Goal: Task Accomplishment & Management: Complete application form

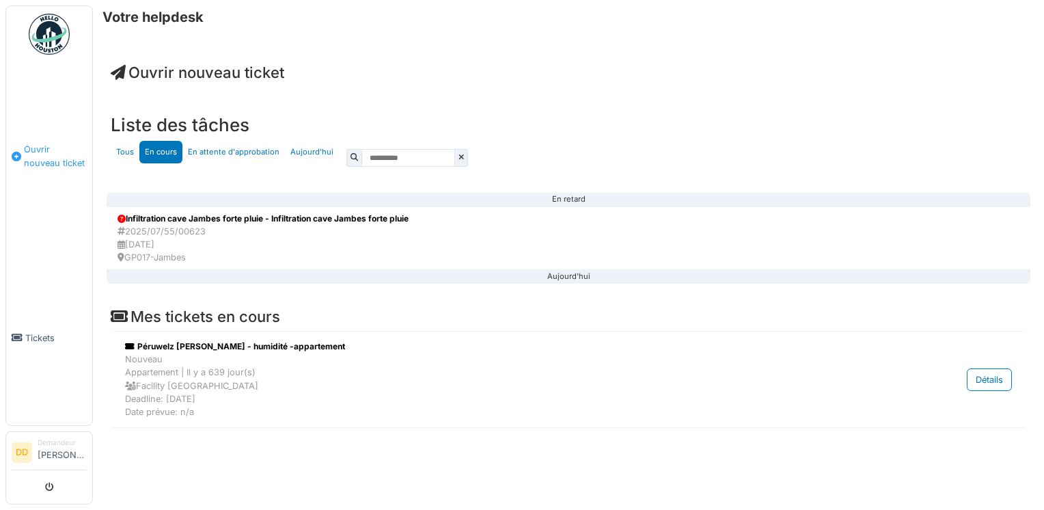
click at [52, 152] on span "Ouvrir nouveau ticket" at bounding box center [55, 156] width 63 height 26
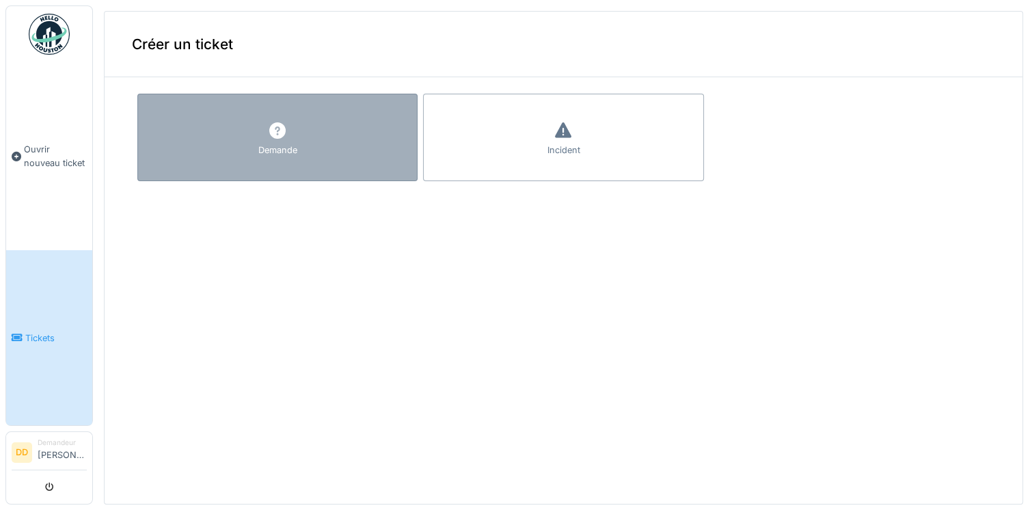
click at [267, 135] on icon at bounding box center [277, 130] width 20 height 16
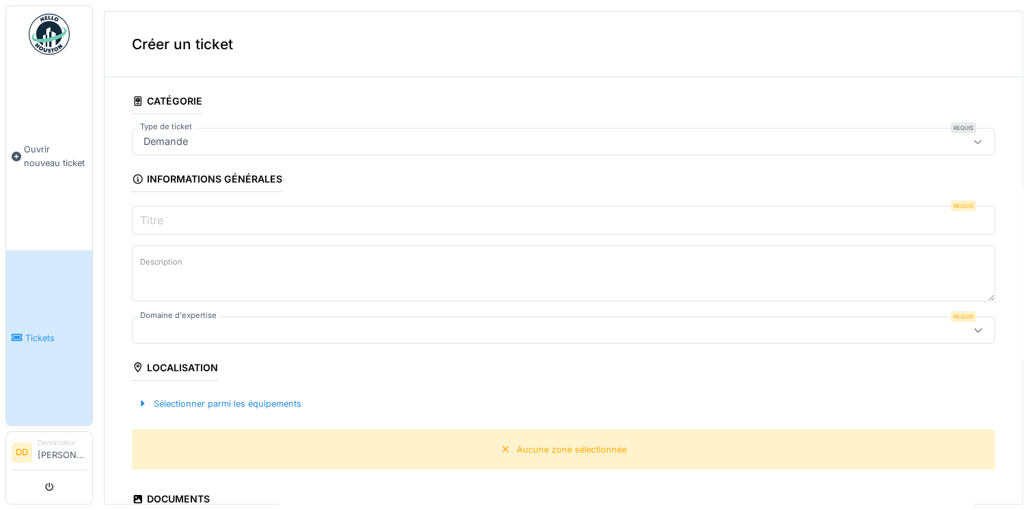
click at [232, 146] on div "Demande" at bounding box center [515, 141] width 755 height 15
click at [217, 218] on input "Titre" at bounding box center [563, 220] width 863 height 29
click at [226, 227] on input "Titre" at bounding box center [563, 220] width 863 height 29
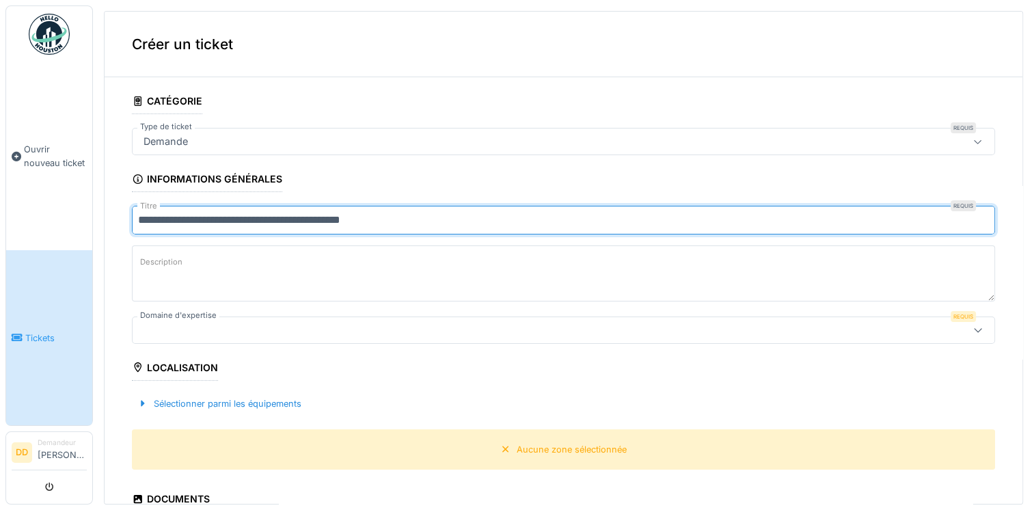
click at [137, 222] on input "**********" at bounding box center [563, 220] width 863 height 29
type input "**********"
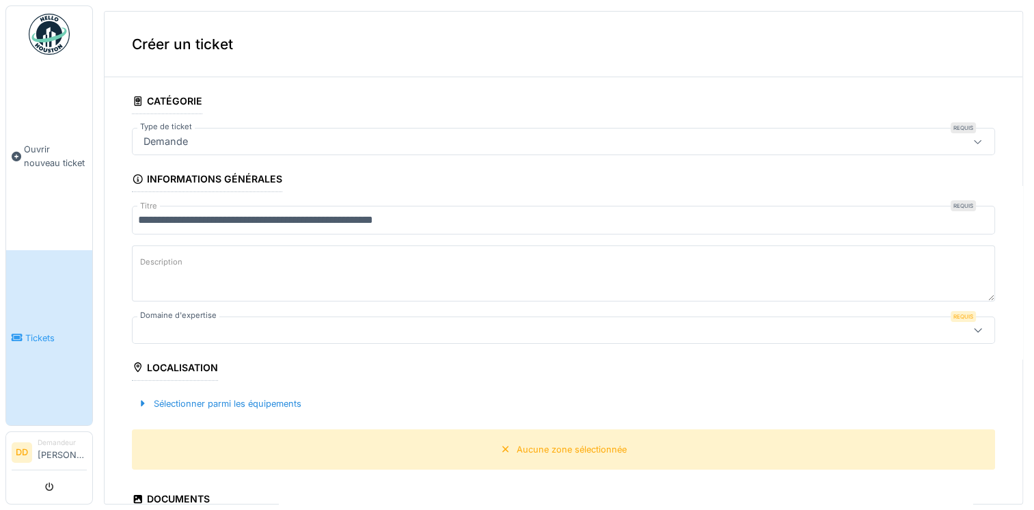
click at [204, 275] on textarea "Description" at bounding box center [563, 273] width 863 height 56
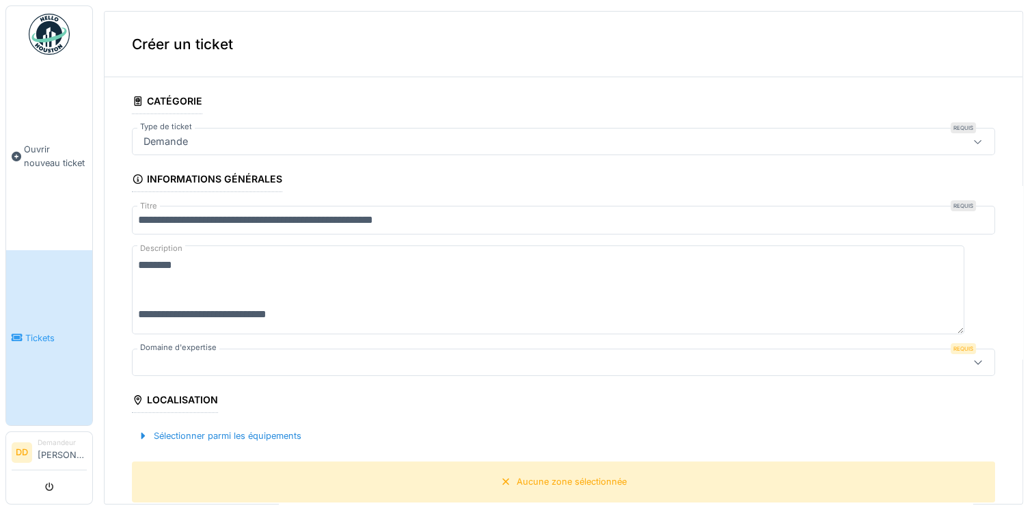
drag, startPoint x: 332, startPoint y: 323, endPoint x: 195, endPoint y: 308, distance: 138.1
click at [195, 308] on textarea "**********" at bounding box center [548, 289] width 832 height 89
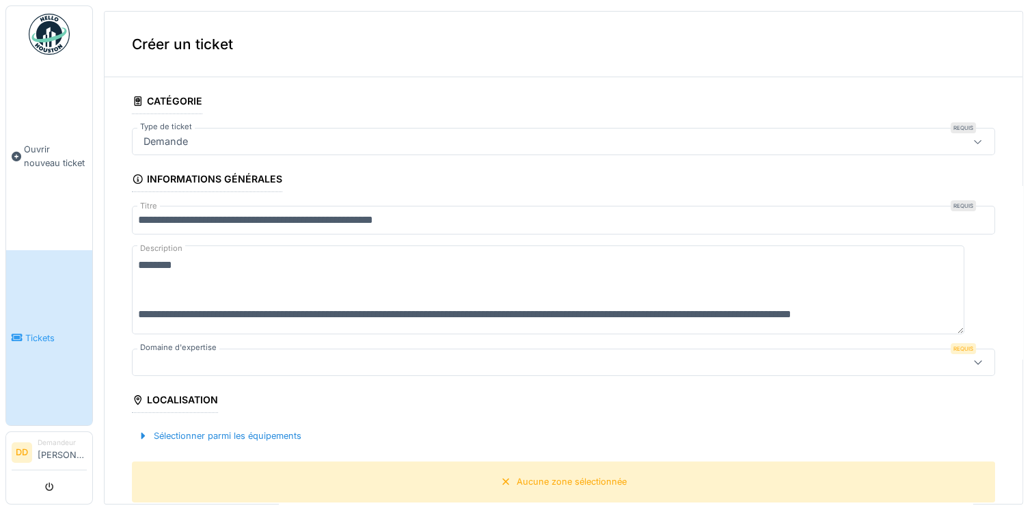
scroll to position [3, 0]
click at [216, 329] on textarea "**********" at bounding box center [548, 289] width 832 height 89
click at [303, 321] on textarea "**********" at bounding box center [548, 289] width 832 height 89
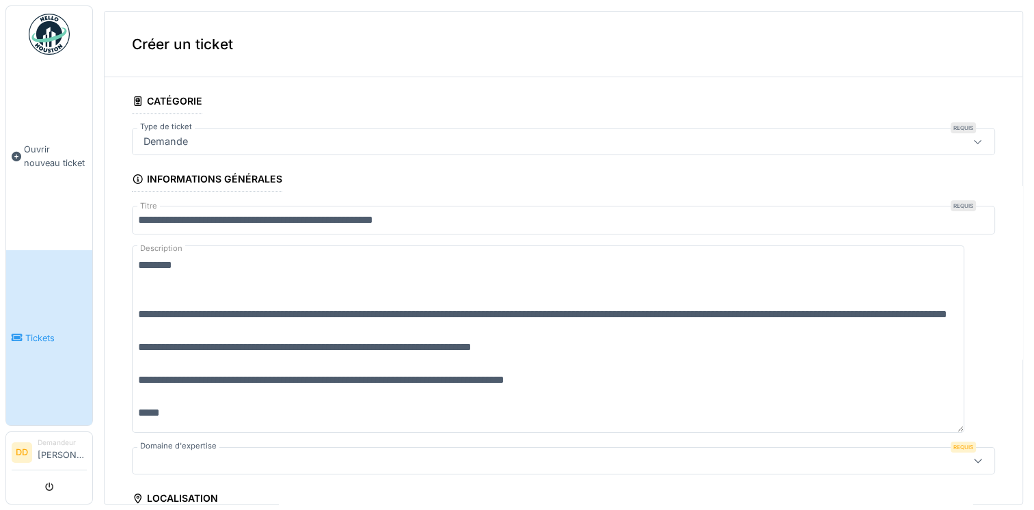
scroll to position [137, 0]
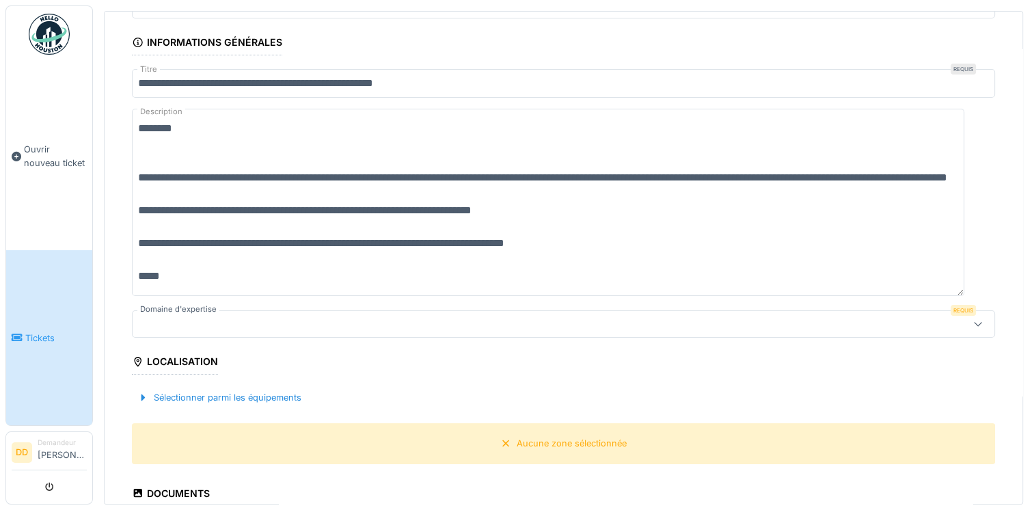
type textarea "**********"
click at [332, 327] on div at bounding box center [515, 323] width 755 height 15
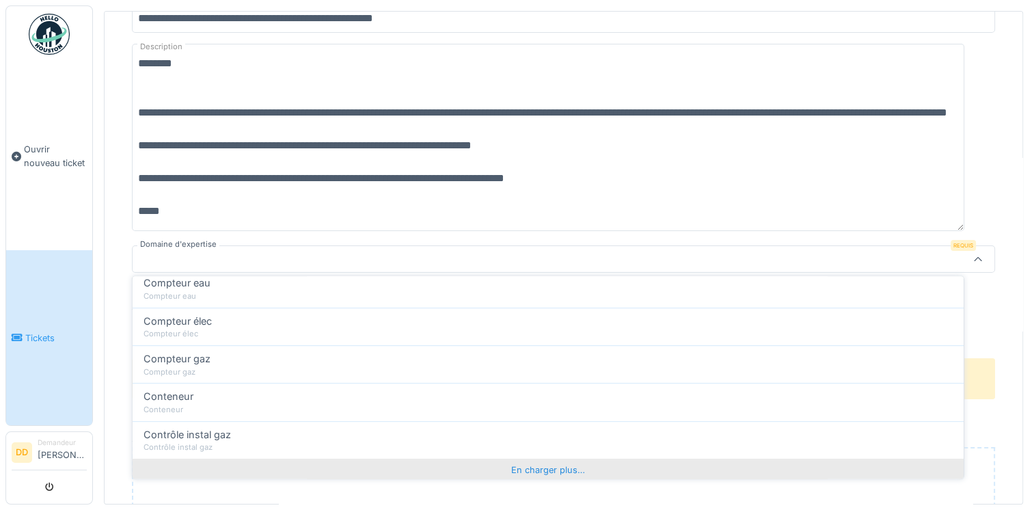
scroll to position [669, 0]
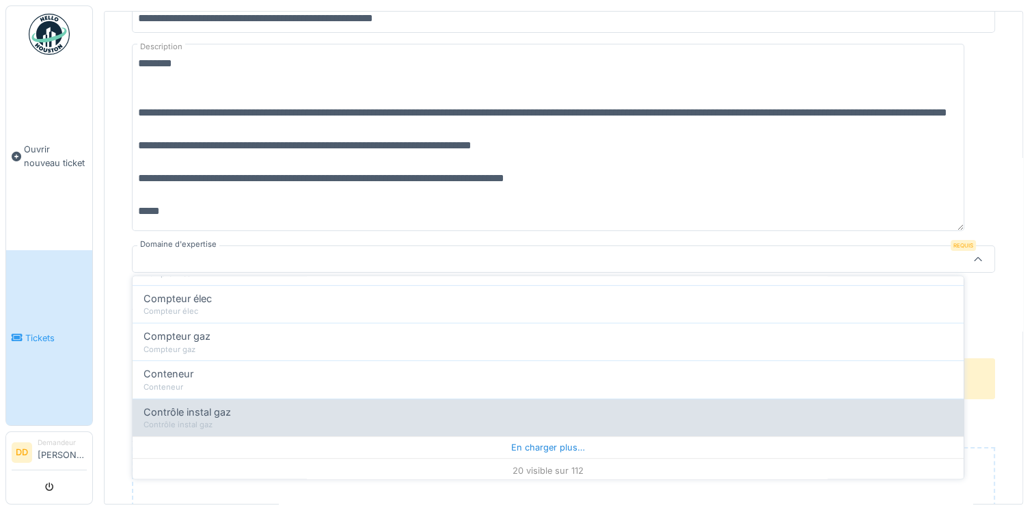
click at [547, 441] on div "En charger plus…" at bounding box center [548, 447] width 831 height 22
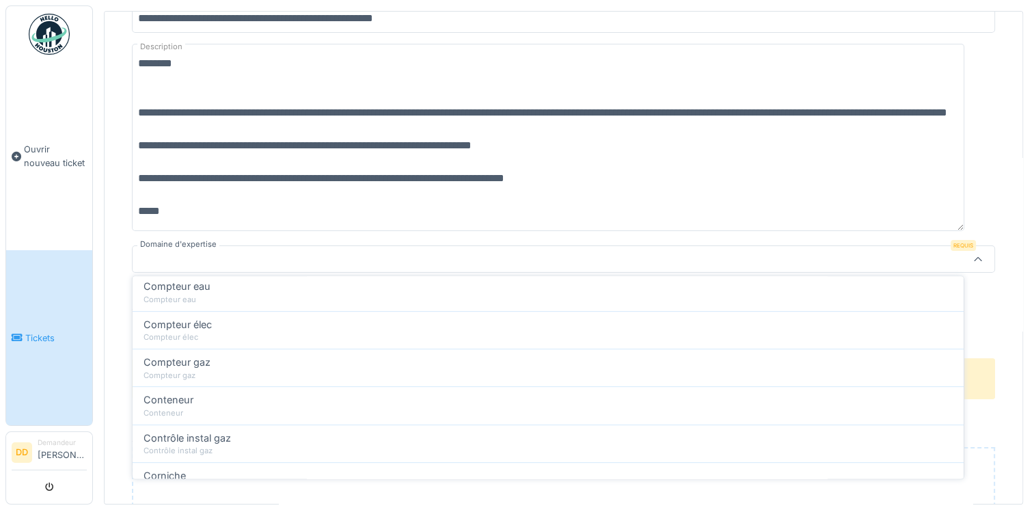
click at [243, 251] on div at bounding box center [515, 258] width 755 height 15
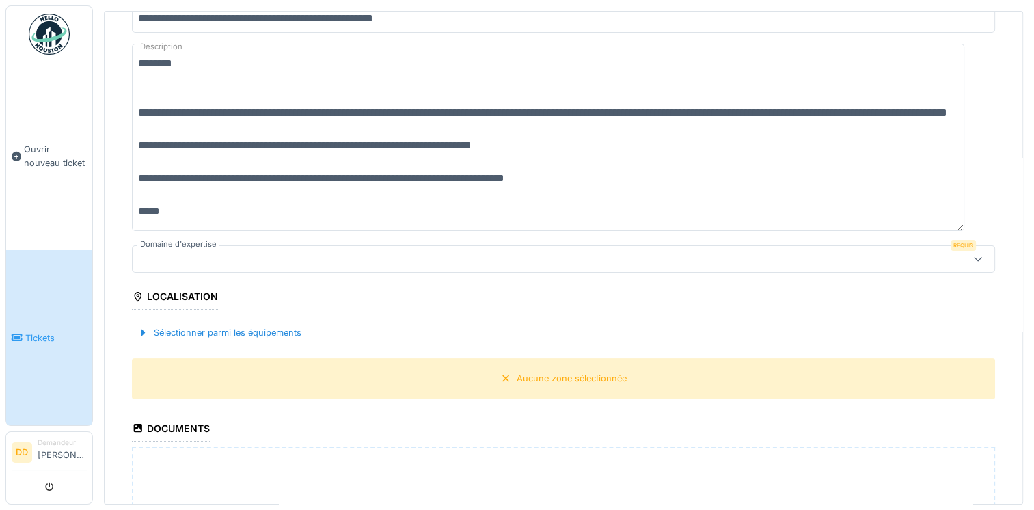
click at [222, 255] on div at bounding box center [515, 258] width 755 height 15
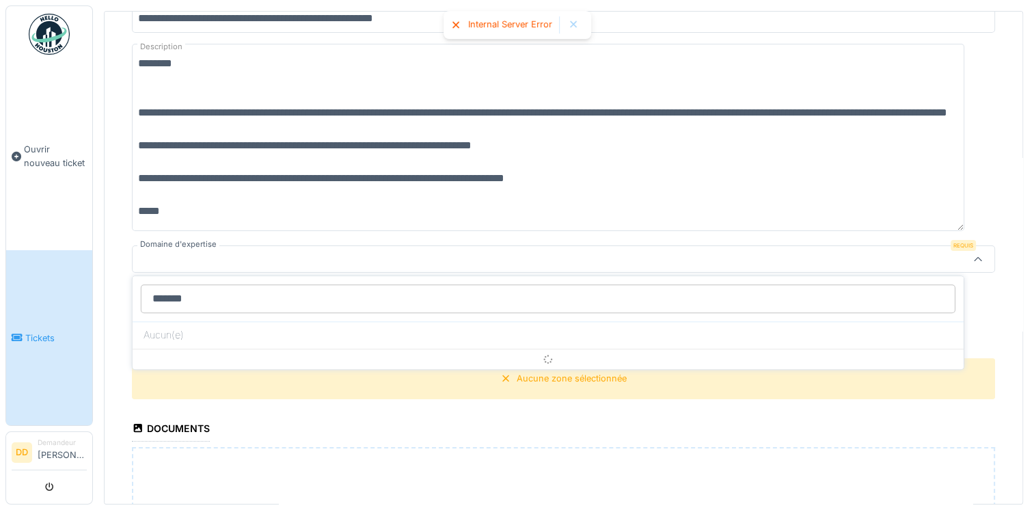
type input "********"
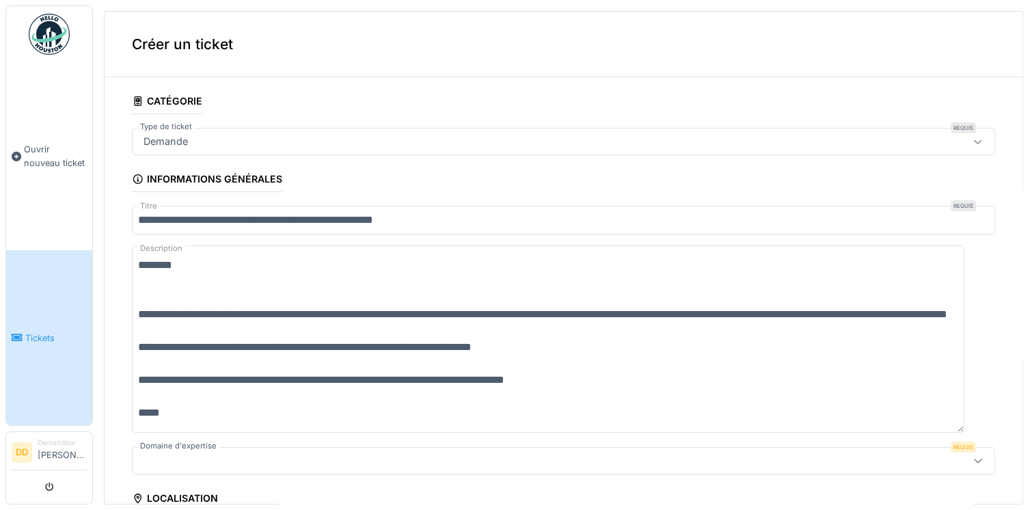
scroll to position [68, 0]
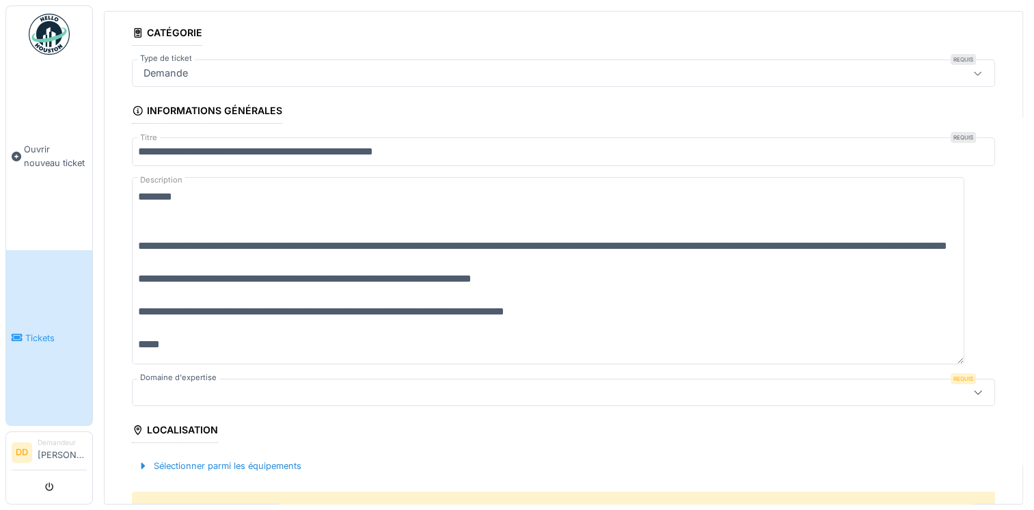
click at [152, 336] on textarea "**********" at bounding box center [548, 270] width 832 height 187
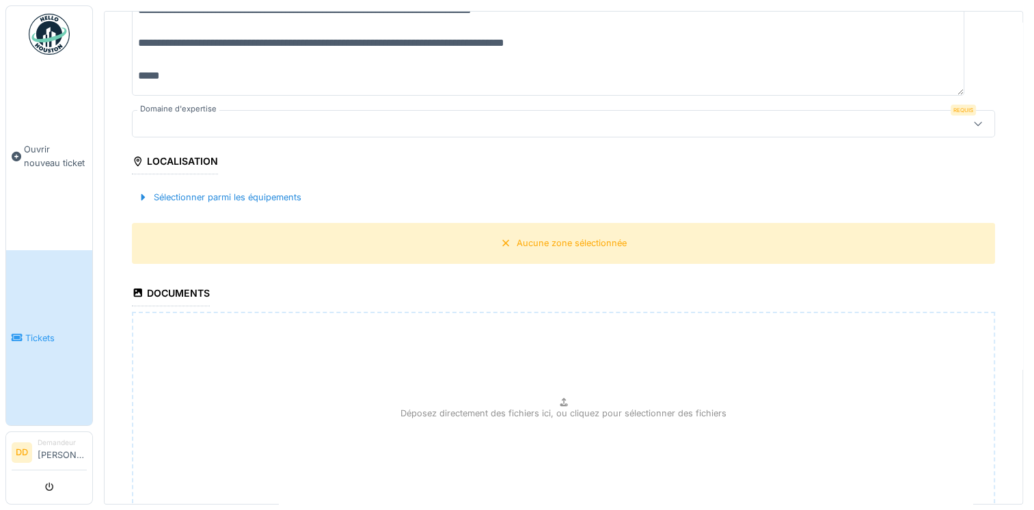
scroll to position [342, 0]
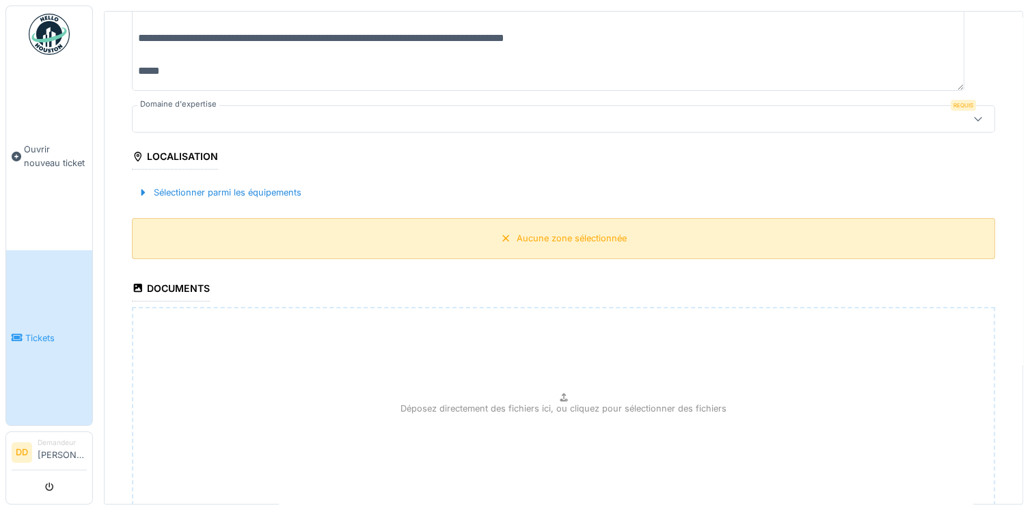
type textarea "**********"
click at [502, 236] on icon at bounding box center [505, 238] width 7 height 7
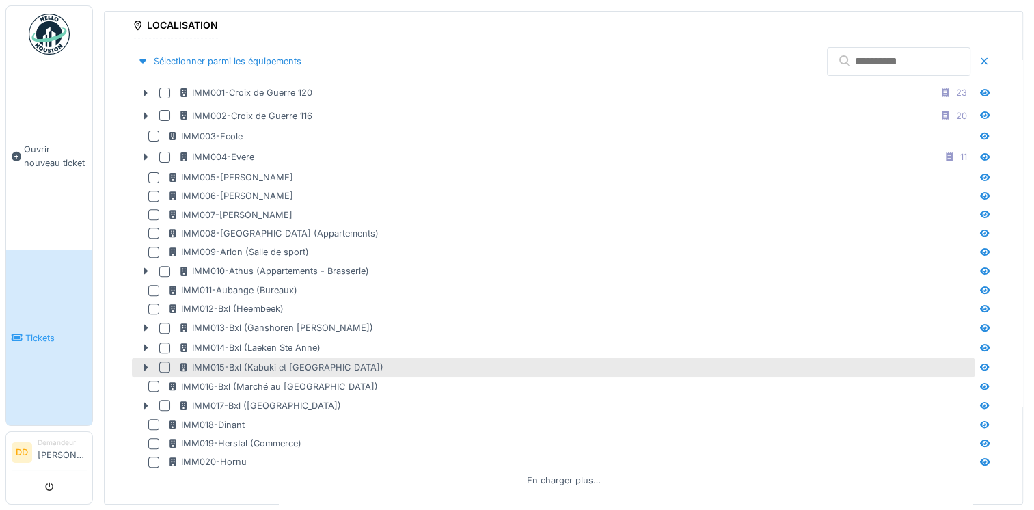
scroll to position [547, 0]
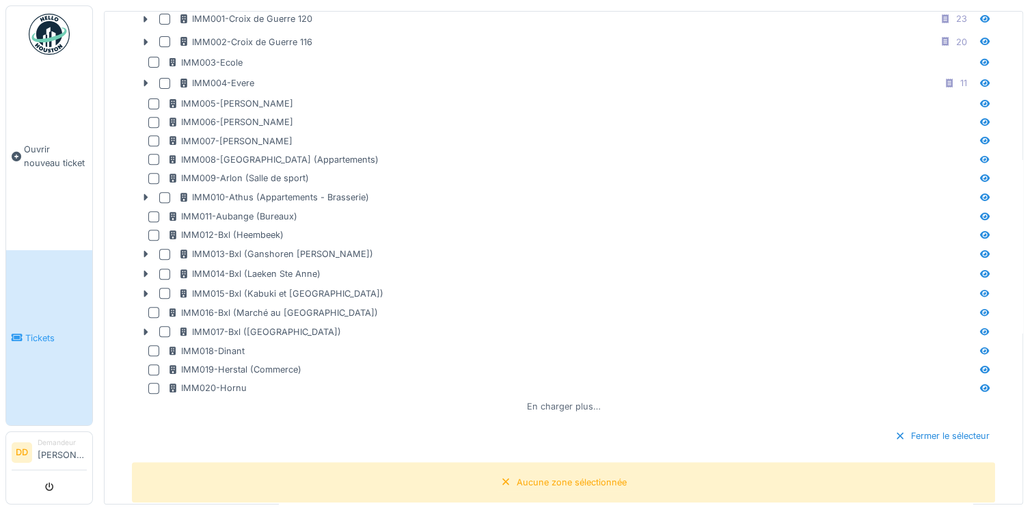
click at [541, 403] on div "En charger plus…" at bounding box center [563, 406] width 85 height 18
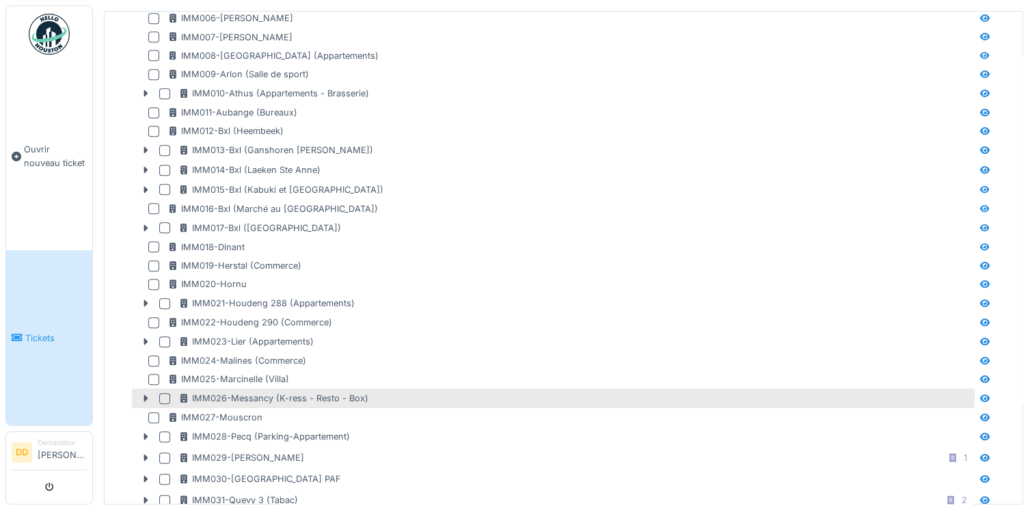
scroll to position [683, 0]
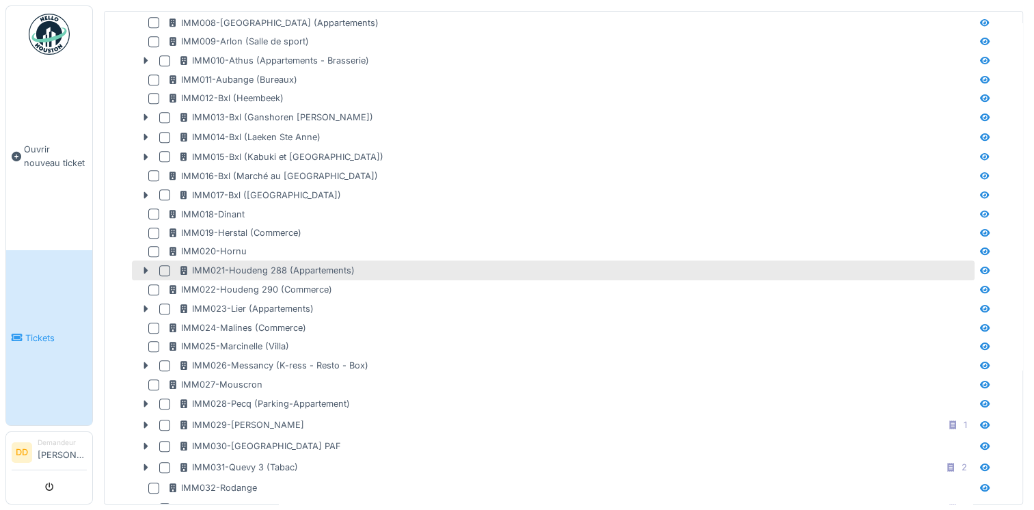
click at [163, 265] on div at bounding box center [164, 270] width 11 height 11
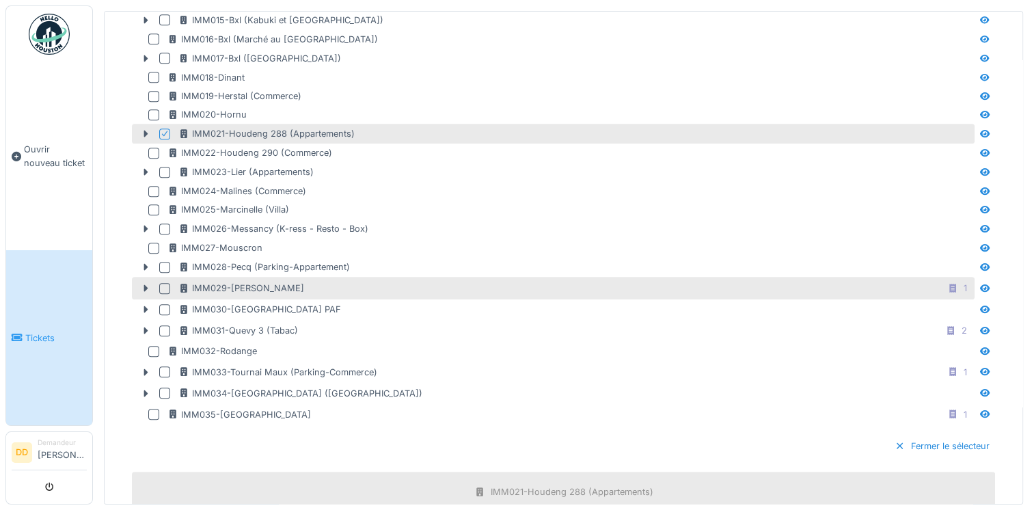
scroll to position [1093, 0]
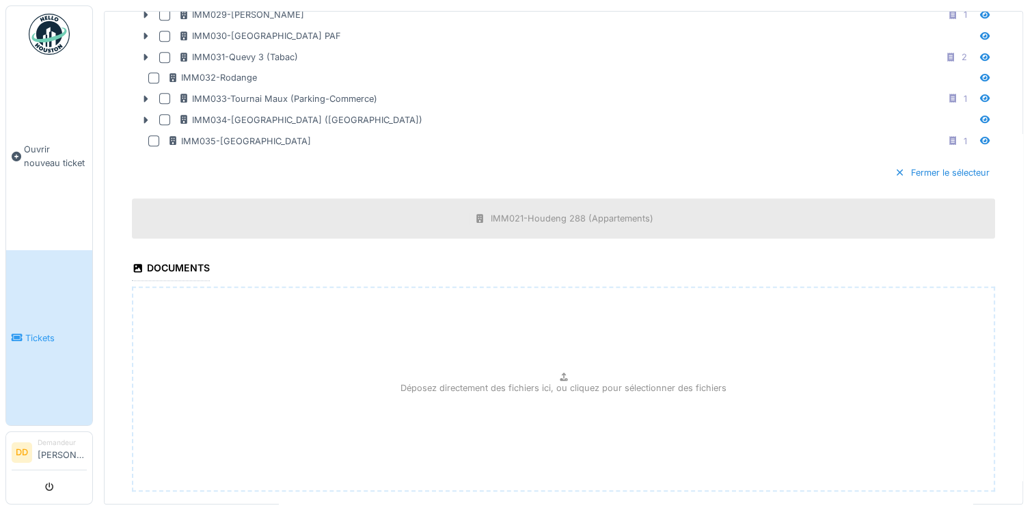
click at [374, 341] on div "Déposez directement des fichiers ici, ou cliquez pour sélectionner des fichiers" at bounding box center [563, 388] width 863 height 205
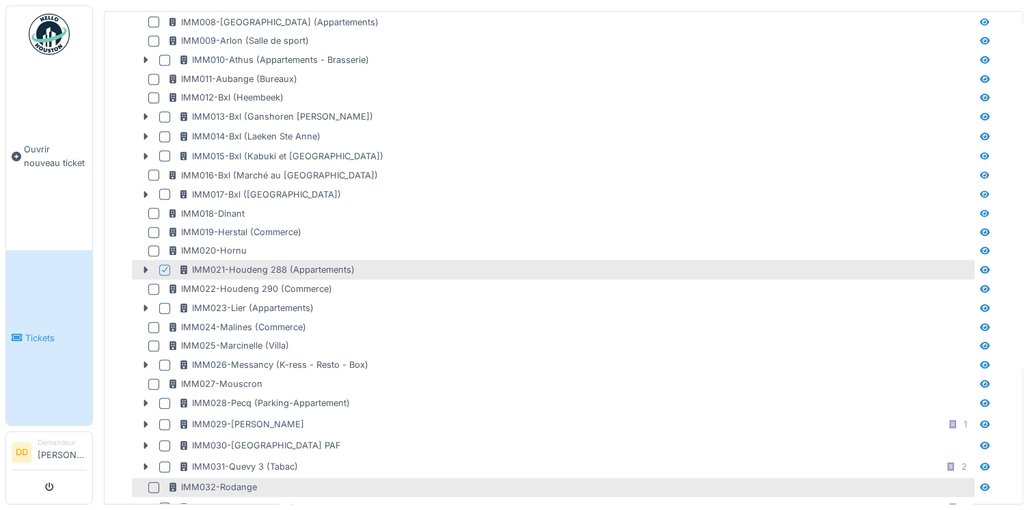
scroll to position [683, 0]
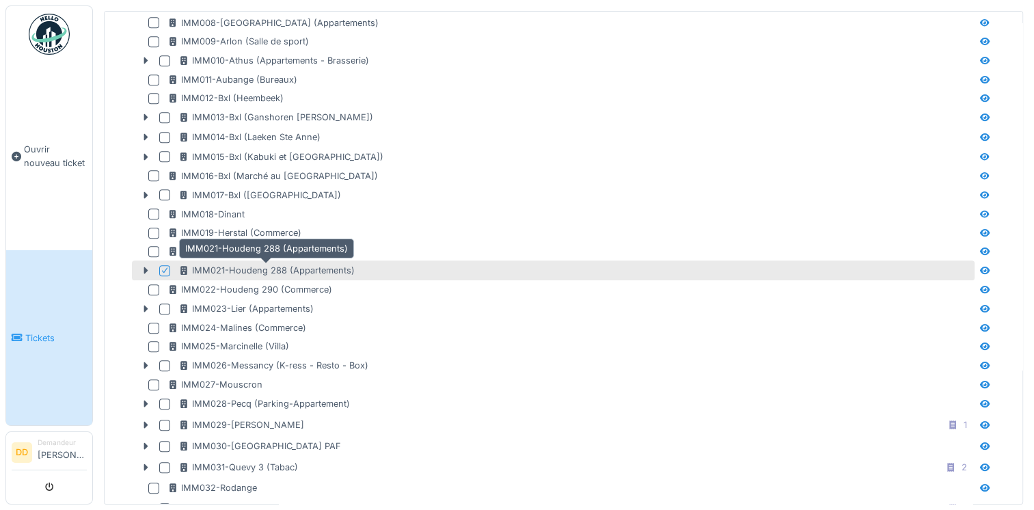
click at [235, 267] on div "IMM021-Houdeng 288 (Appartements)" at bounding box center [266, 270] width 176 height 13
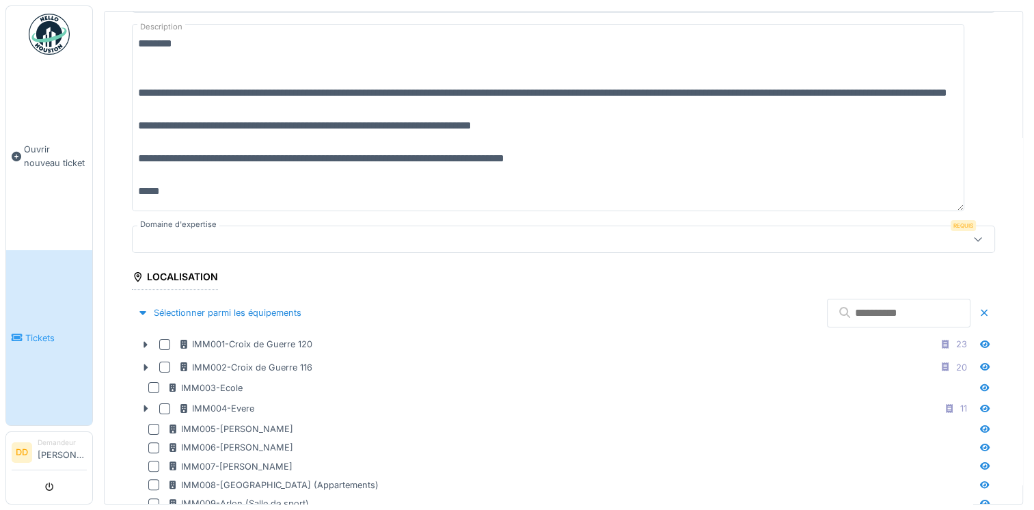
scroll to position [205, 0]
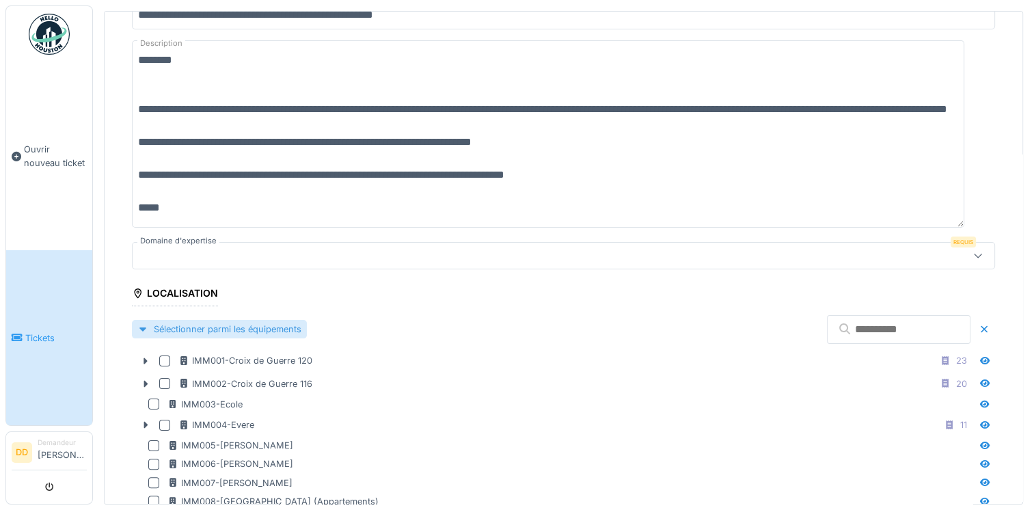
click at [145, 327] on div at bounding box center [142, 328] width 11 height 13
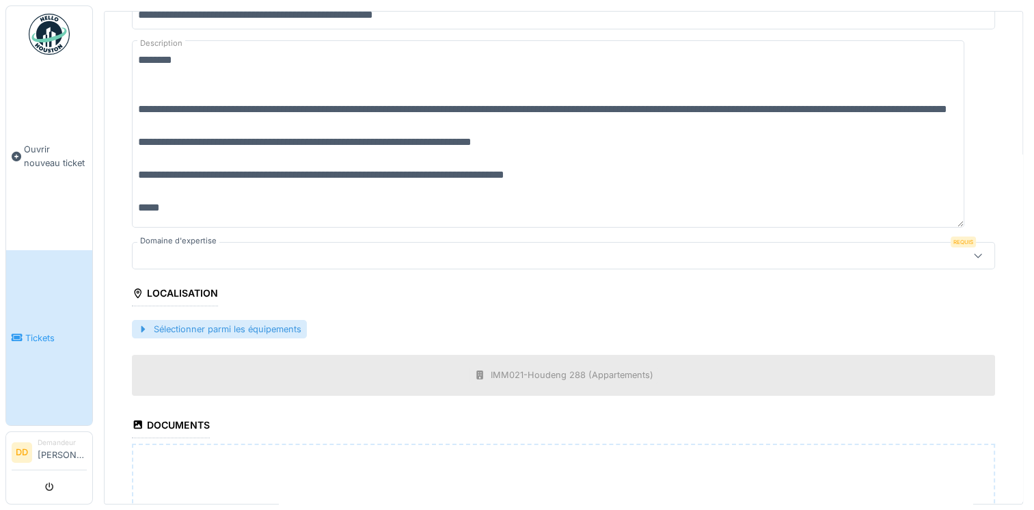
click at [141, 327] on div at bounding box center [142, 328] width 11 height 13
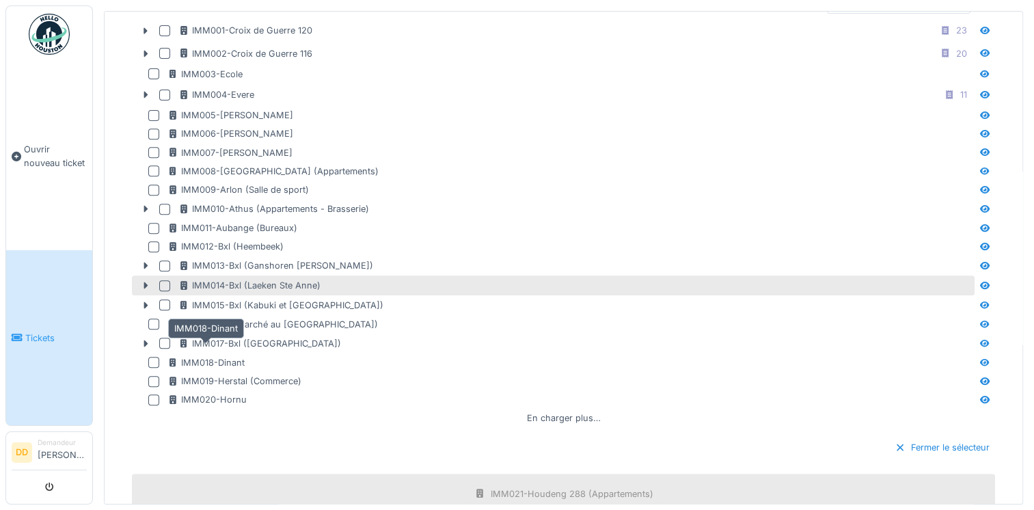
scroll to position [547, 0]
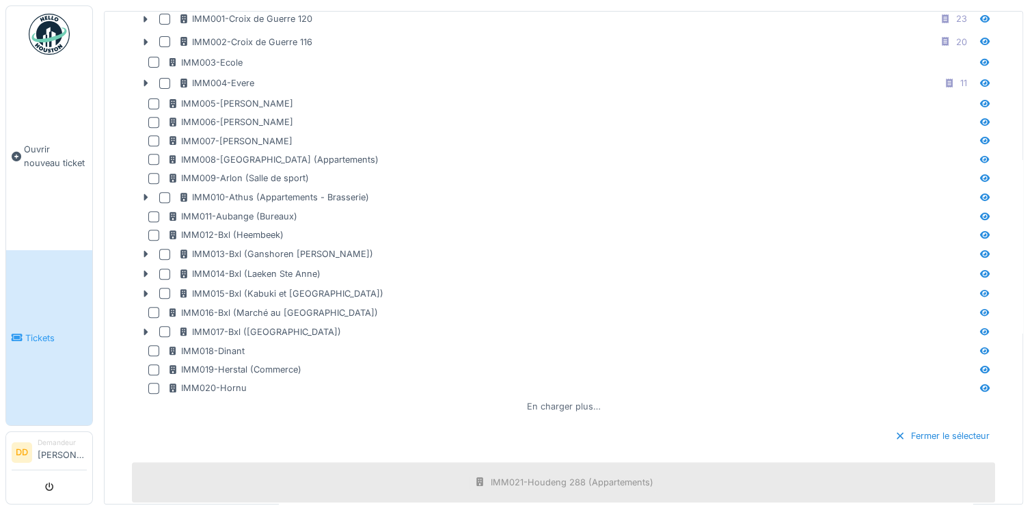
click at [540, 399] on div "En charger plus…" at bounding box center [563, 406] width 85 height 18
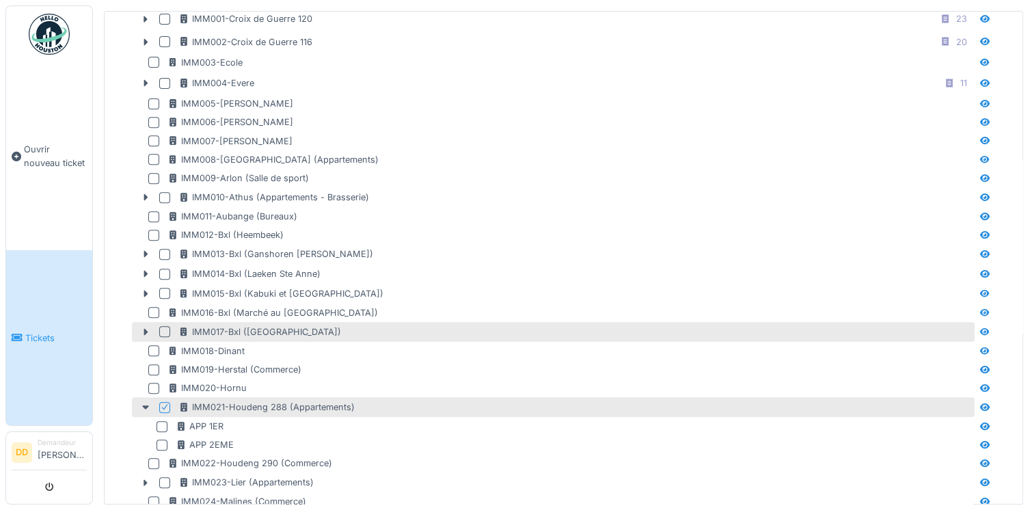
scroll to position [615, 0]
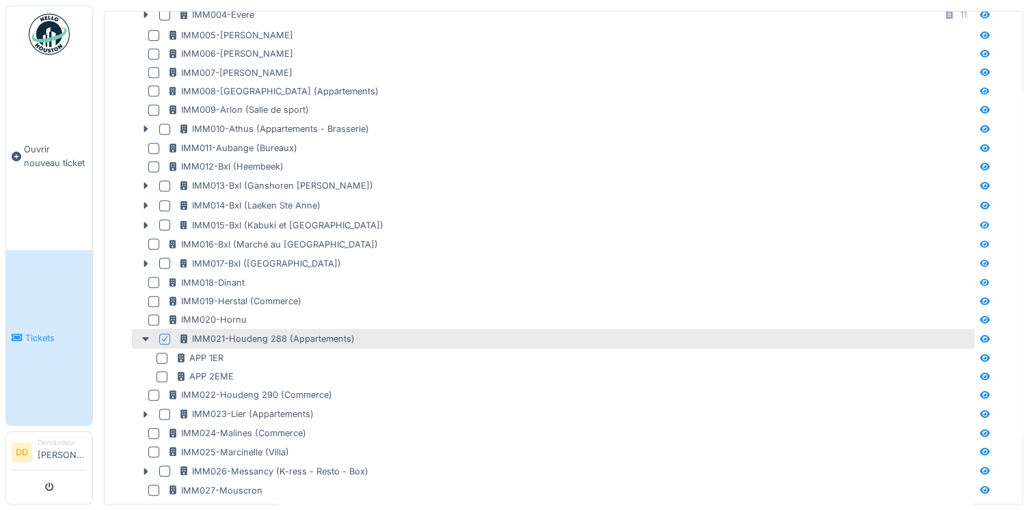
click at [164, 336] on icon at bounding box center [164, 338] width 5 height 5
click at [167, 333] on div at bounding box center [164, 338] width 11 height 11
click at [161, 335] on icon at bounding box center [165, 338] width 8 height 7
click at [161, 335] on div at bounding box center [164, 338] width 11 height 11
click at [163, 335] on icon at bounding box center [165, 338] width 8 height 7
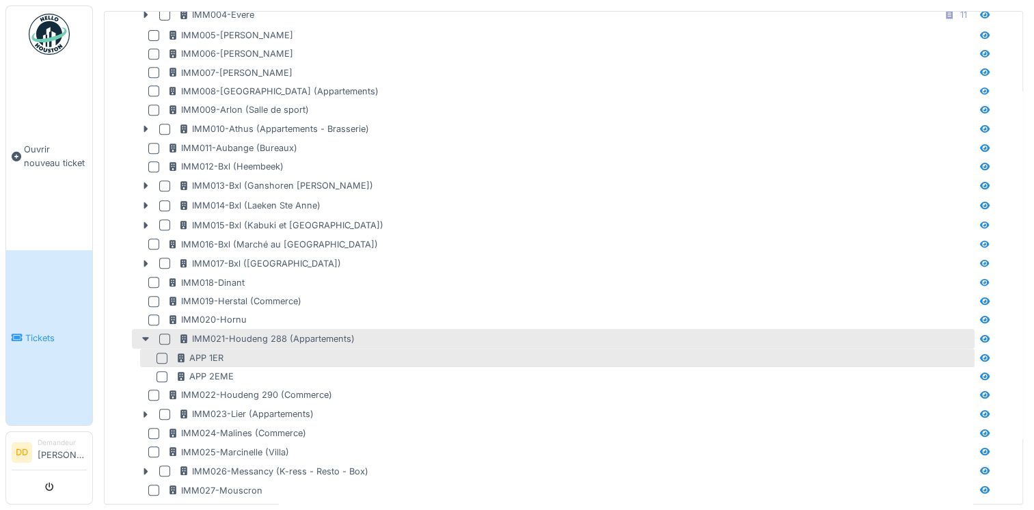
click at [165, 354] on div at bounding box center [161, 357] width 11 height 11
click at [166, 334] on div at bounding box center [164, 338] width 11 height 11
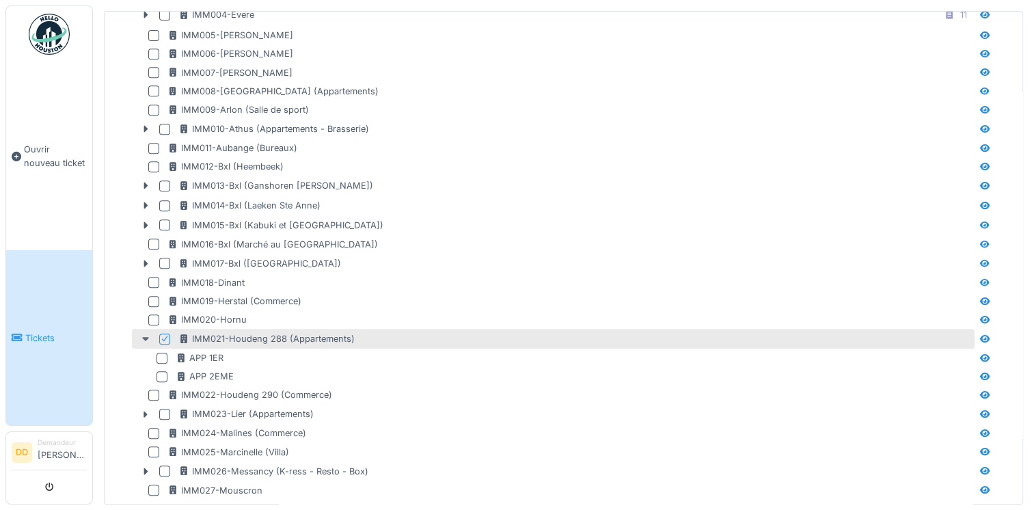
click at [145, 337] on icon at bounding box center [145, 339] width 7 height 4
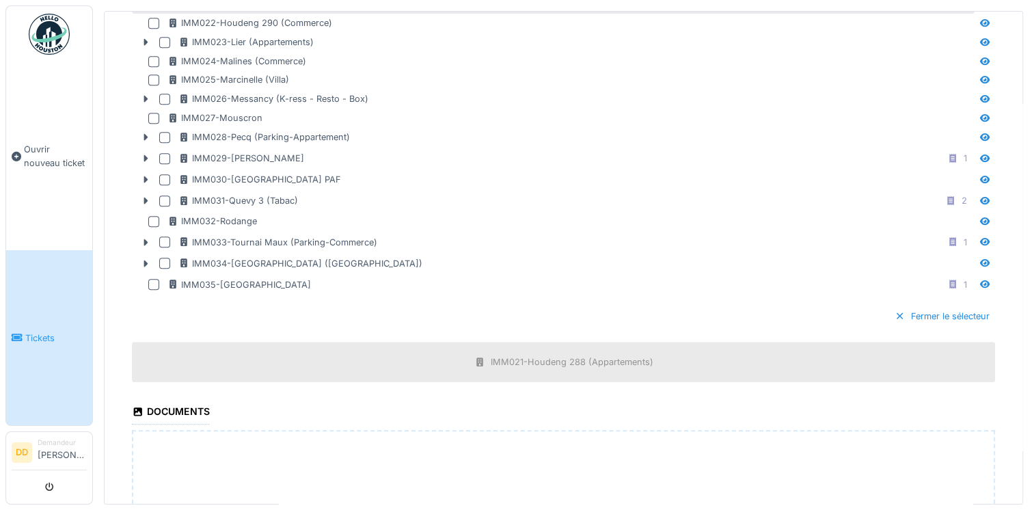
scroll to position [1025, 0]
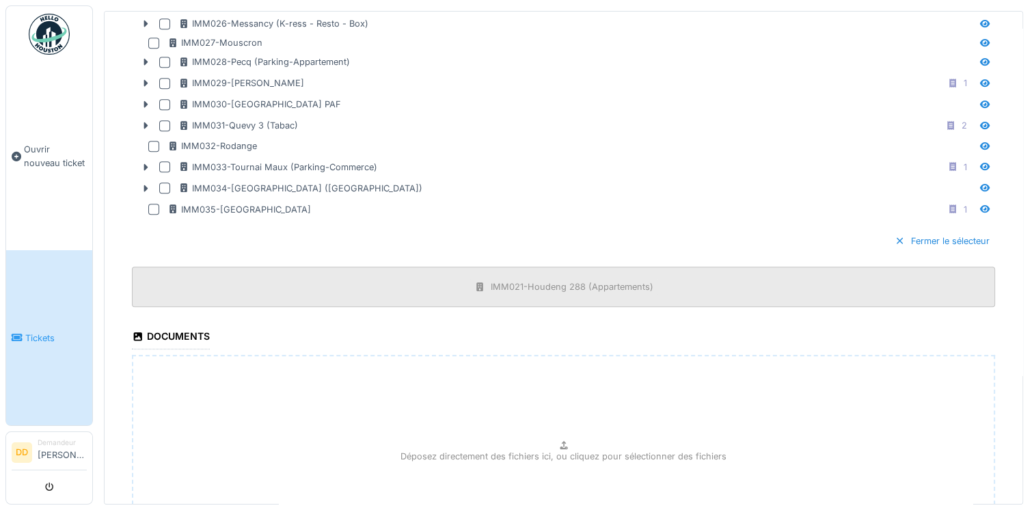
click at [529, 289] on div "IMM021-Houdeng 288 (Appartements)" at bounding box center [563, 286] width 863 height 40
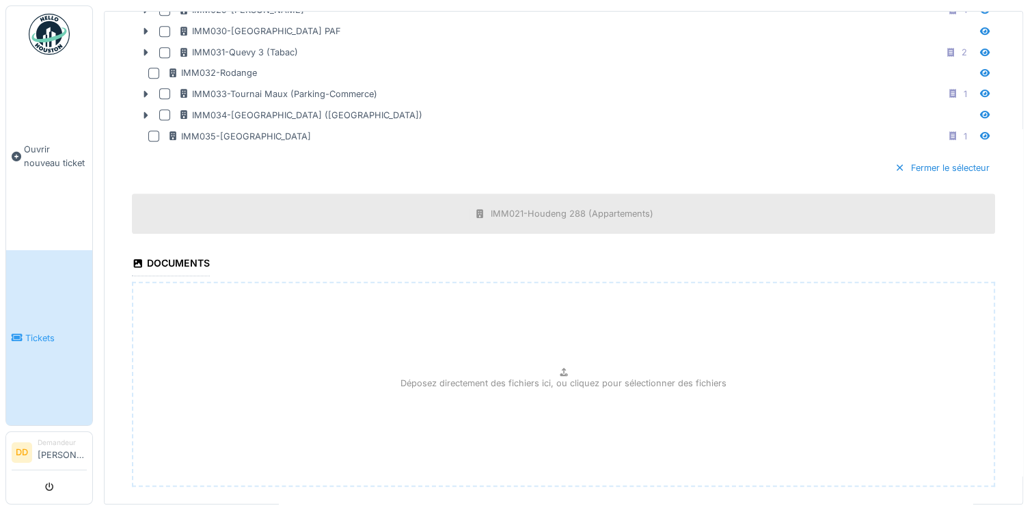
scroll to position [1165, 0]
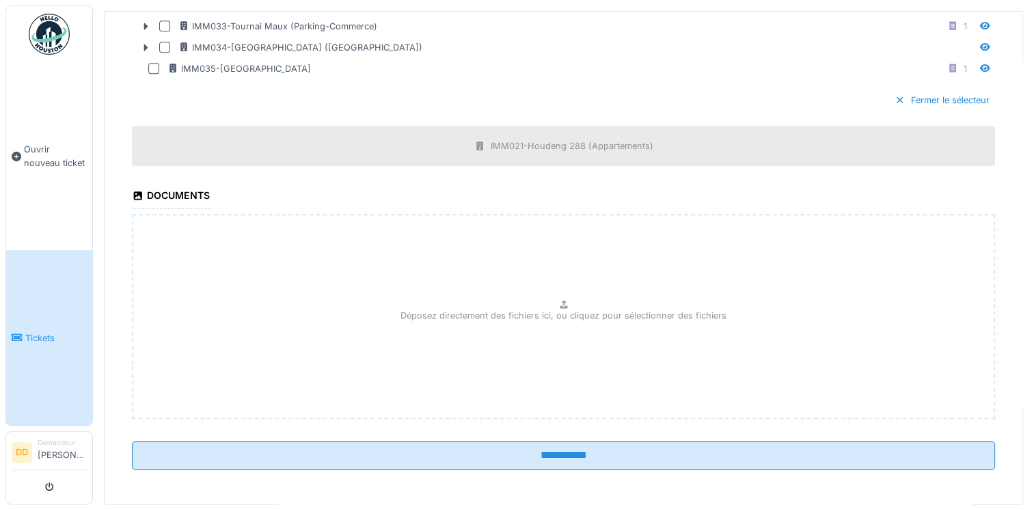
click at [525, 449] on input "**********" at bounding box center [563, 455] width 863 height 29
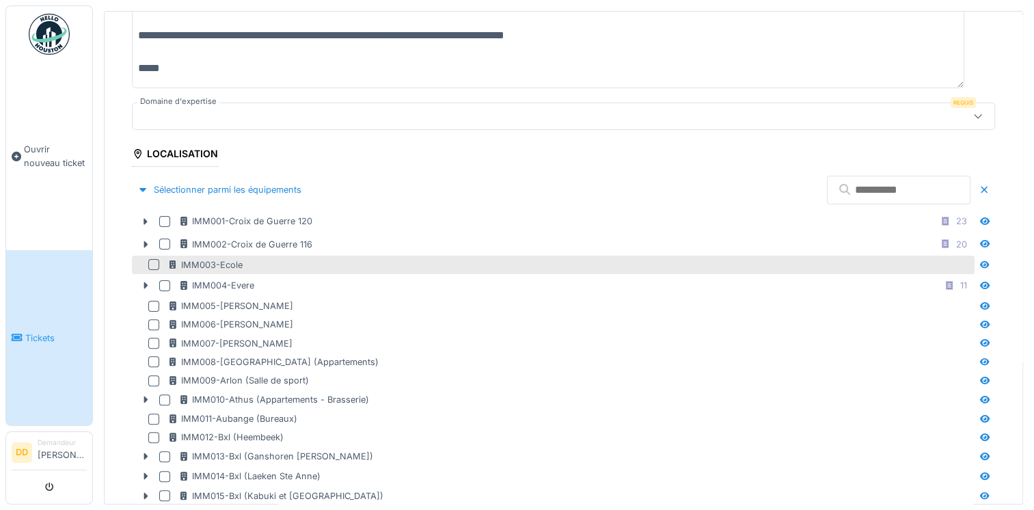
scroll to position [240, 0]
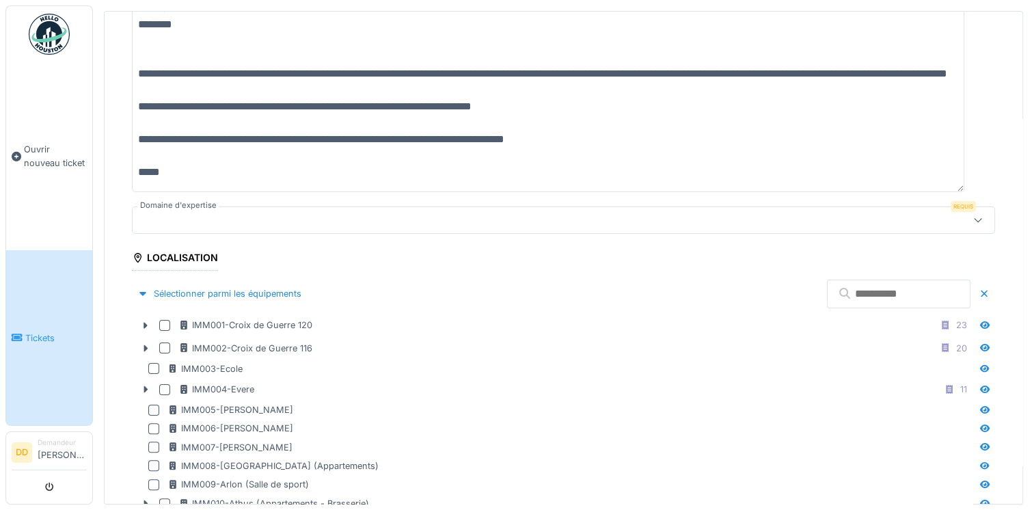
click at [359, 222] on div at bounding box center [515, 219] width 755 height 15
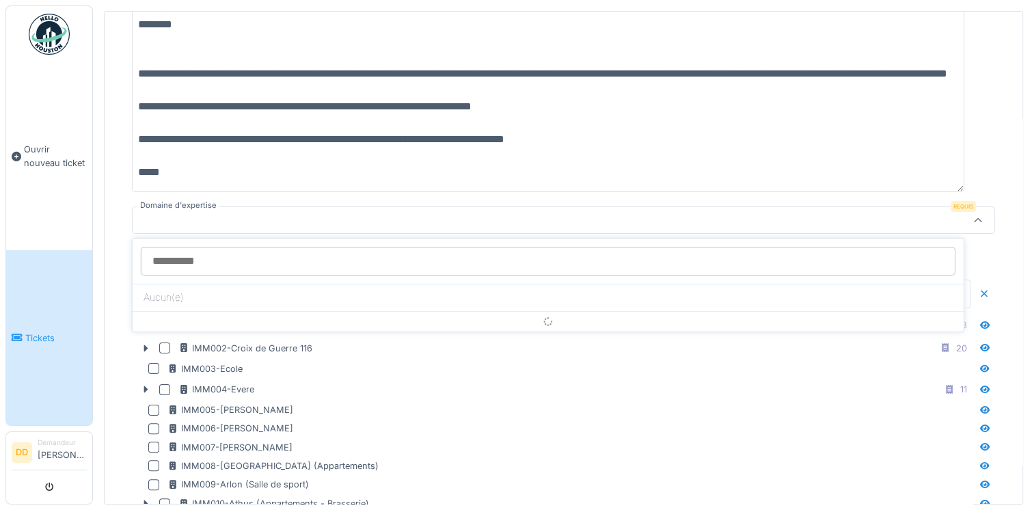
scroll to position [202, 0]
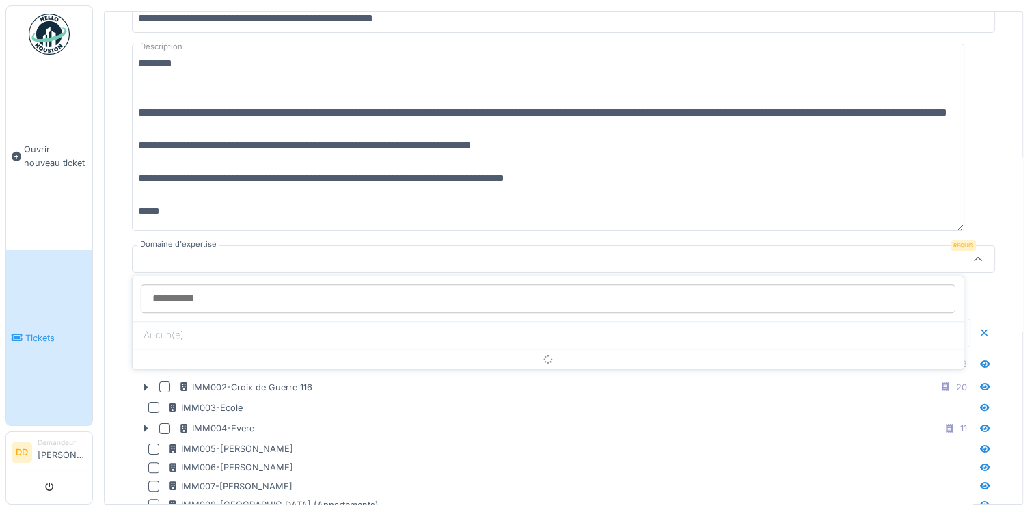
click at [644, 299] on input "Domaine d'expertise" at bounding box center [548, 298] width 814 height 29
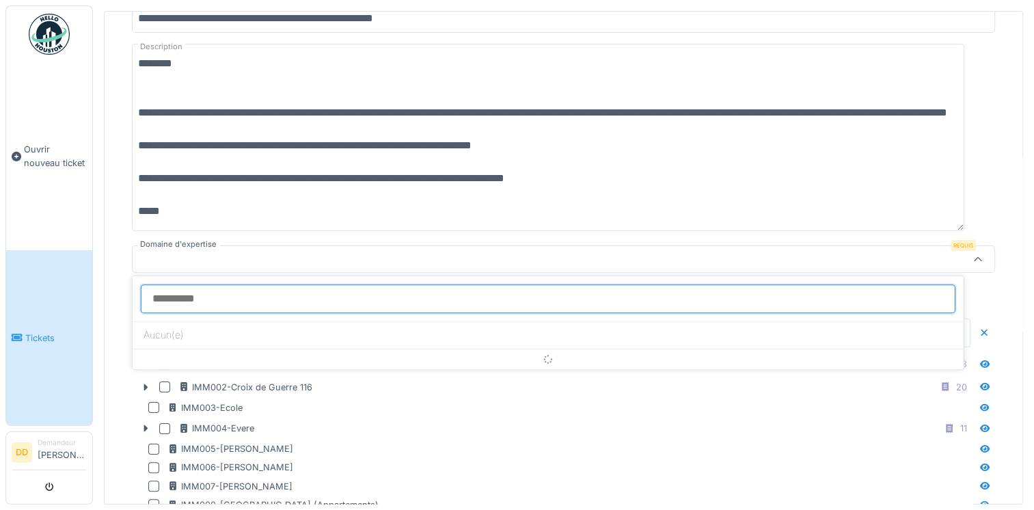
click at [413, 291] on input "Domaine d'expertise" at bounding box center [548, 298] width 814 height 29
type input "***"
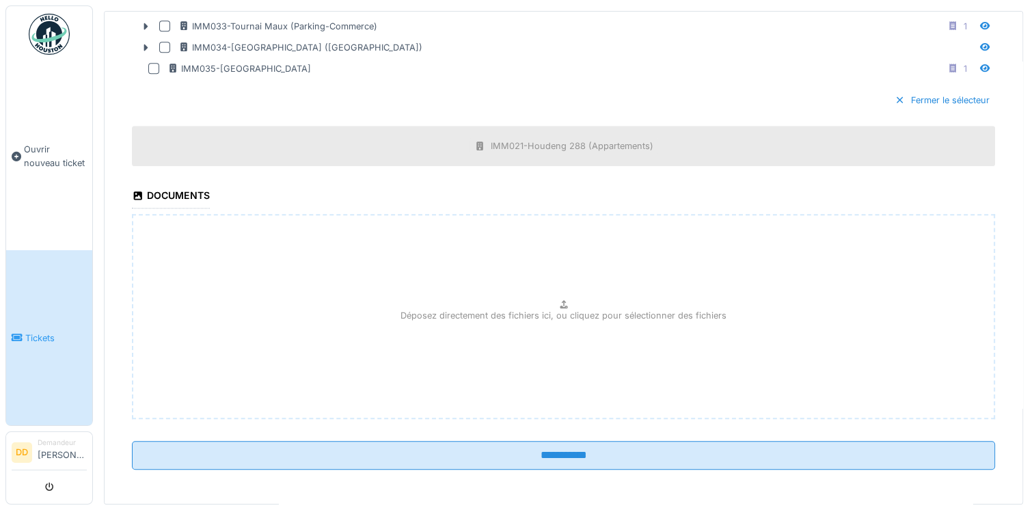
scroll to position [5, 0]
click at [531, 449] on input "**********" at bounding box center [563, 455] width 863 height 29
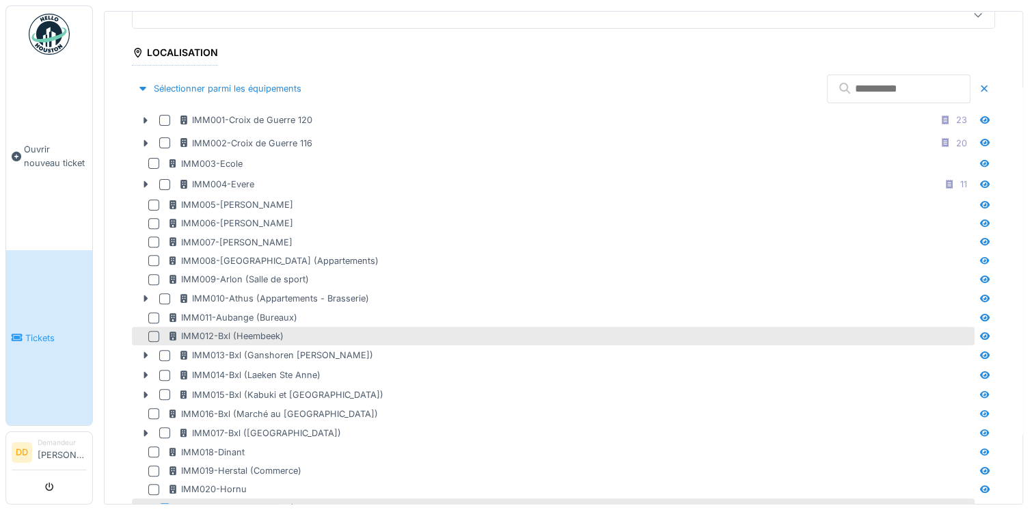
scroll to position [104, 0]
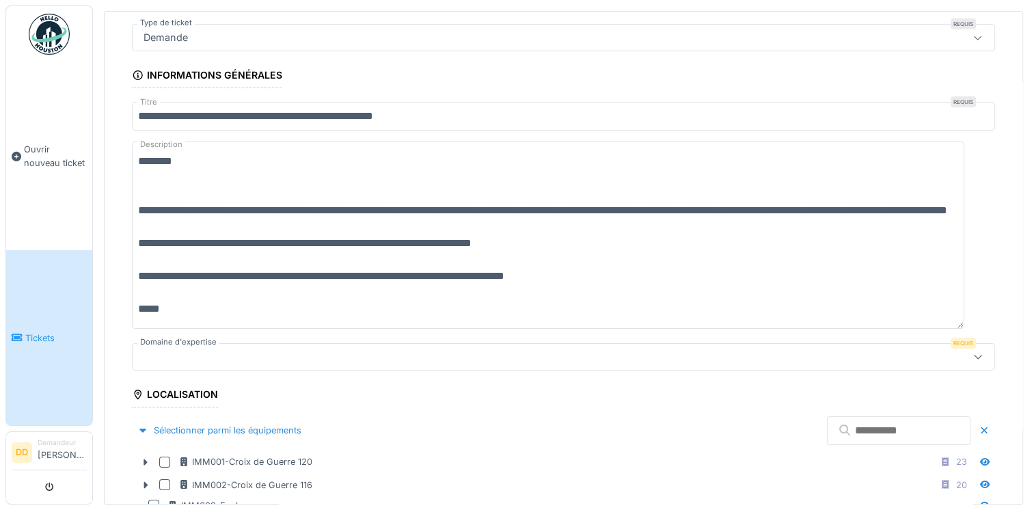
click at [225, 349] on div at bounding box center [515, 356] width 755 height 15
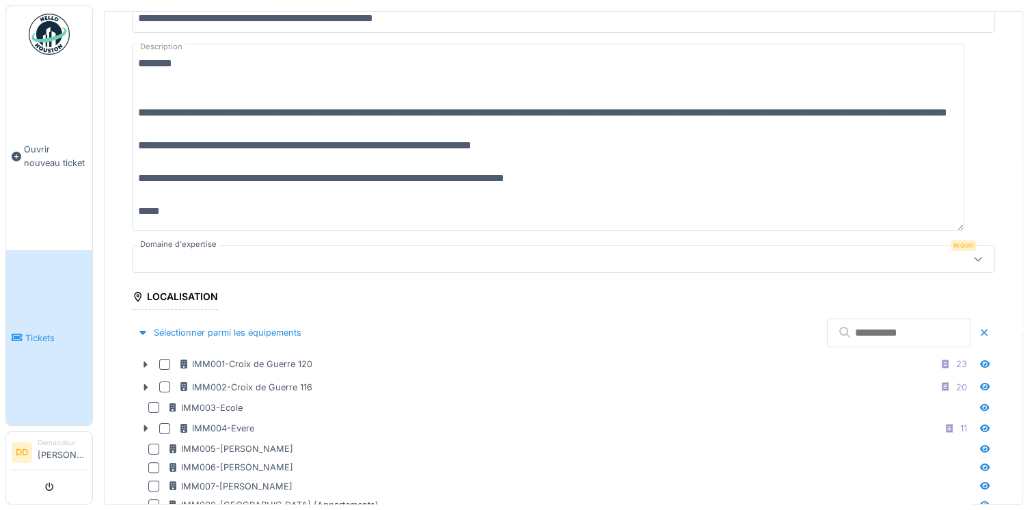
scroll to position [16, 0]
drag, startPoint x: 139, startPoint y: 59, endPoint x: 215, endPoint y: 232, distance: 188.7
click at [563, 141] on textarea "**********" at bounding box center [548, 137] width 832 height 187
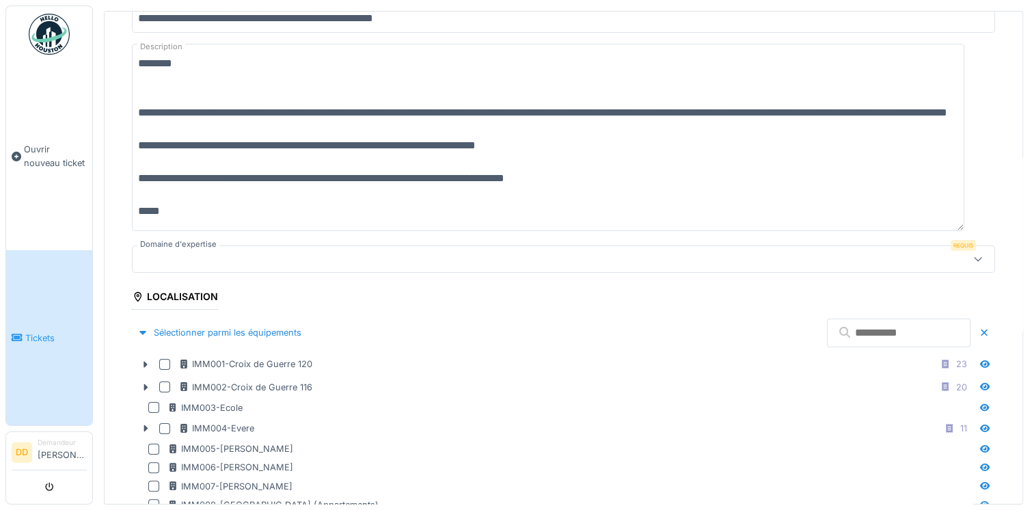
click at [317, 268] on div at bounding box center [563, 258] width 863 height 27
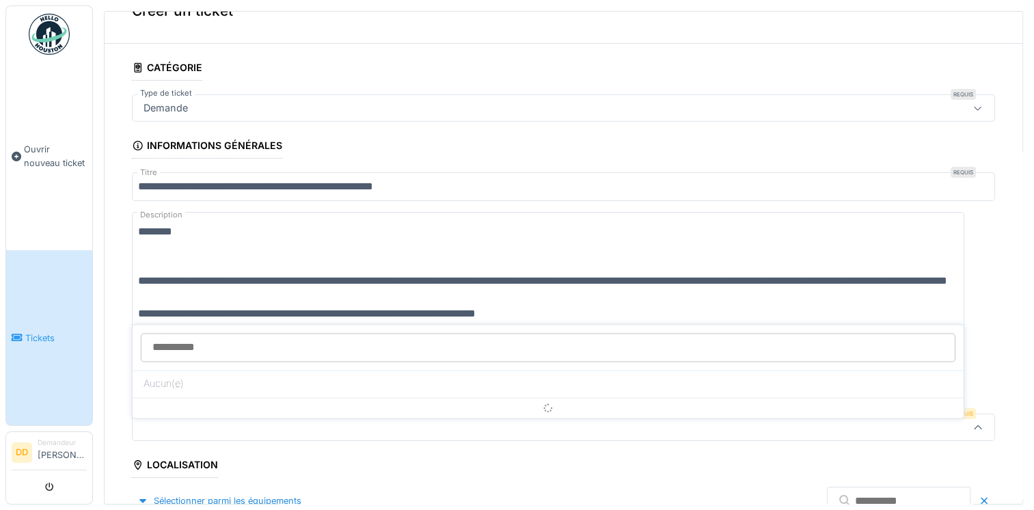
scroll to position [0, 0]
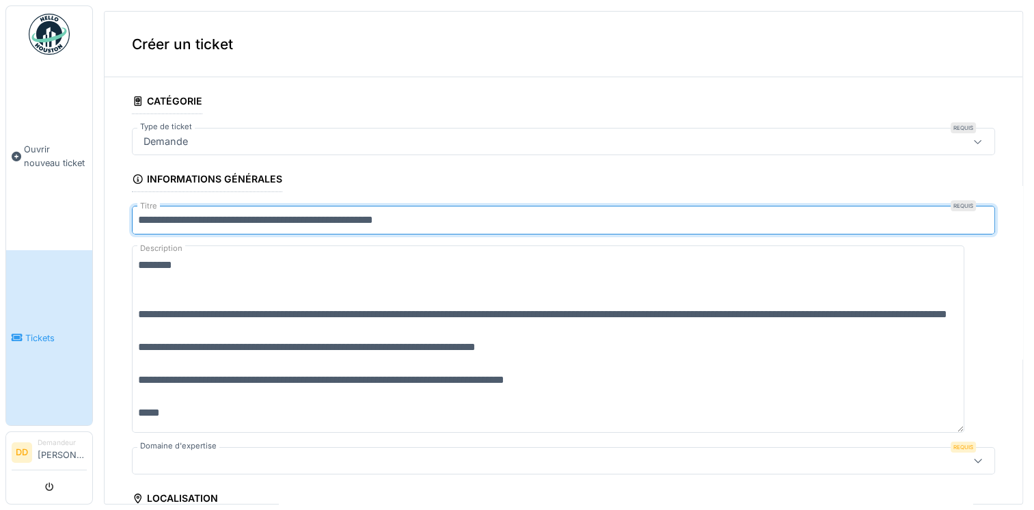
drag, startPoint x: 451, startPoint y: 217, endPoint x: 107, endPoint y: 226, distance: 344.4
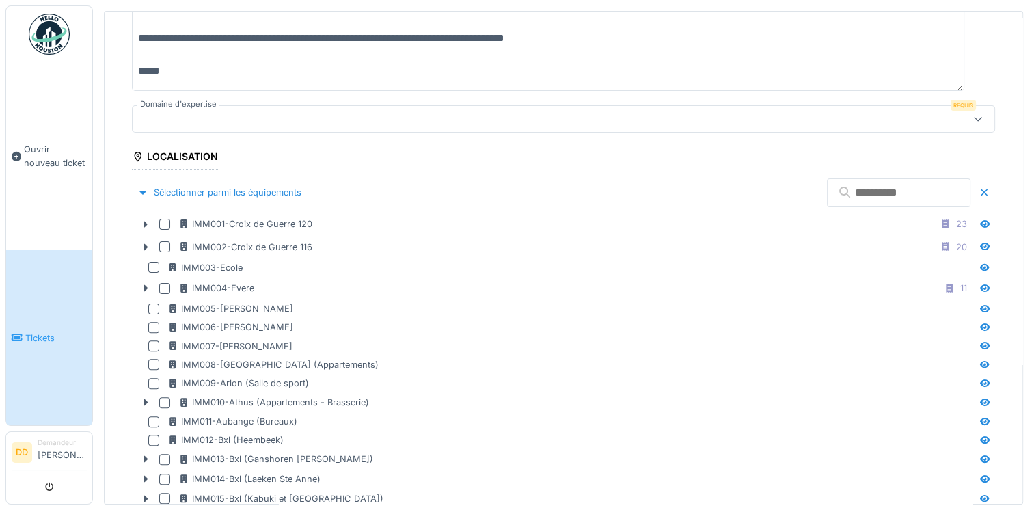
click at [322, 124] on div at bounding box center [563, 118] width 863 height 27
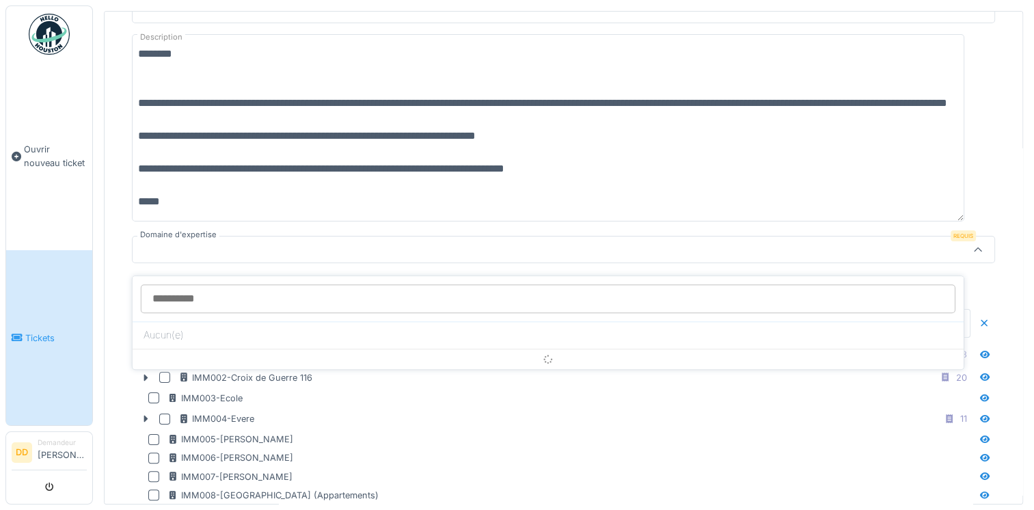
scroll to position [202, 0]
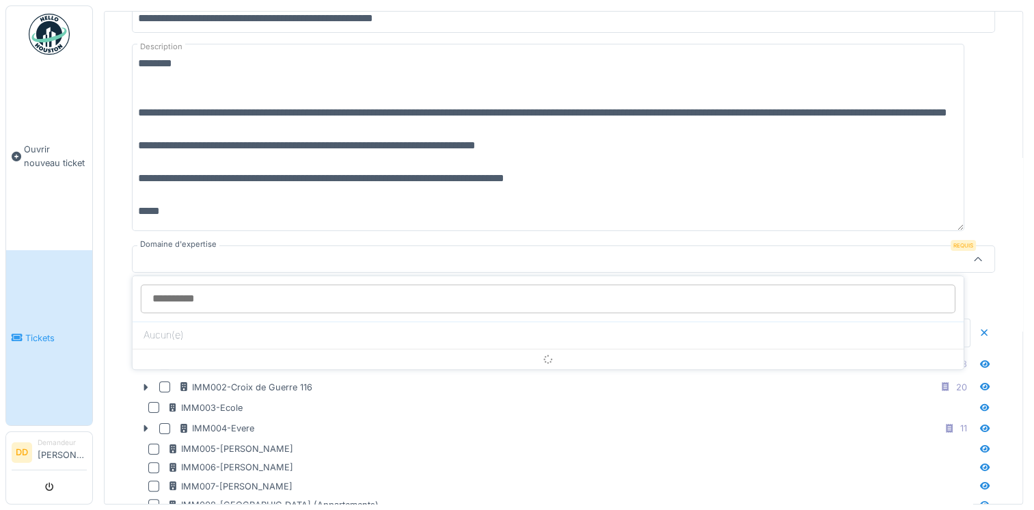
click at [281, 141] on textarea "**********" at bounding box center [548, 137] width 832 height 187
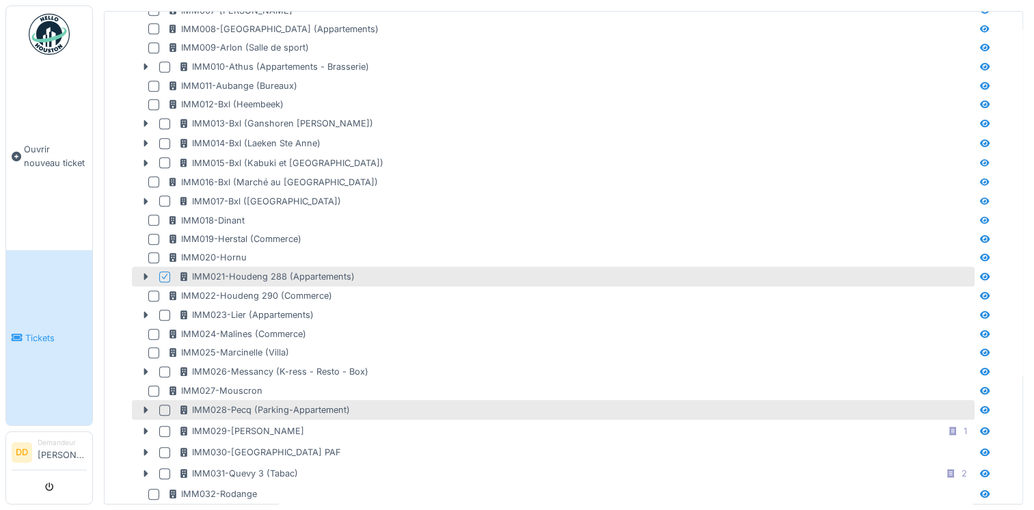
scroll to position [680, 0]
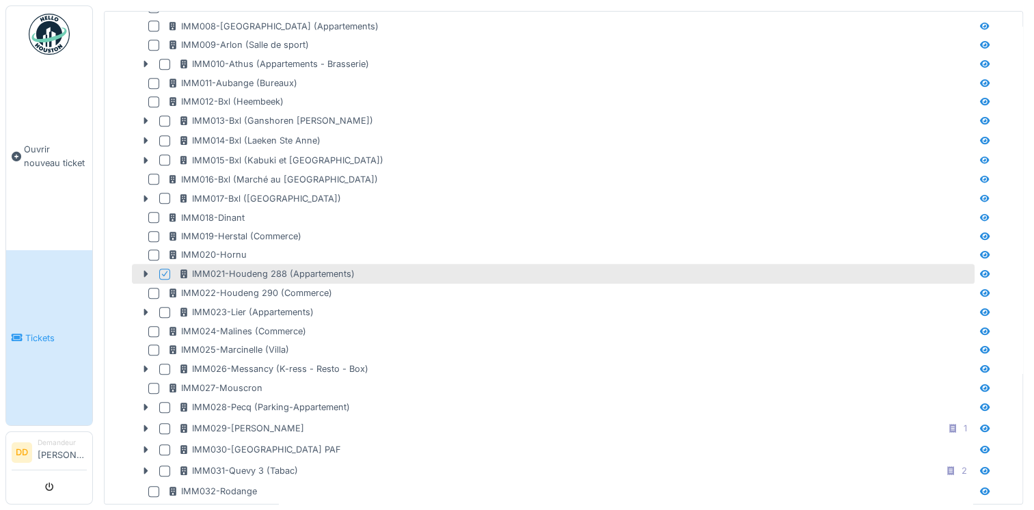
type textarea "**********"
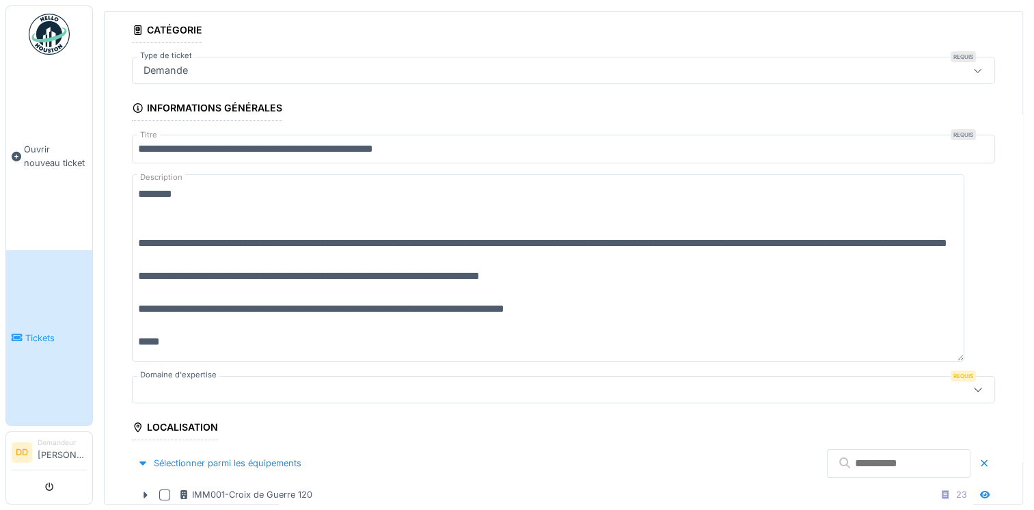
scroll to position [65, 0]
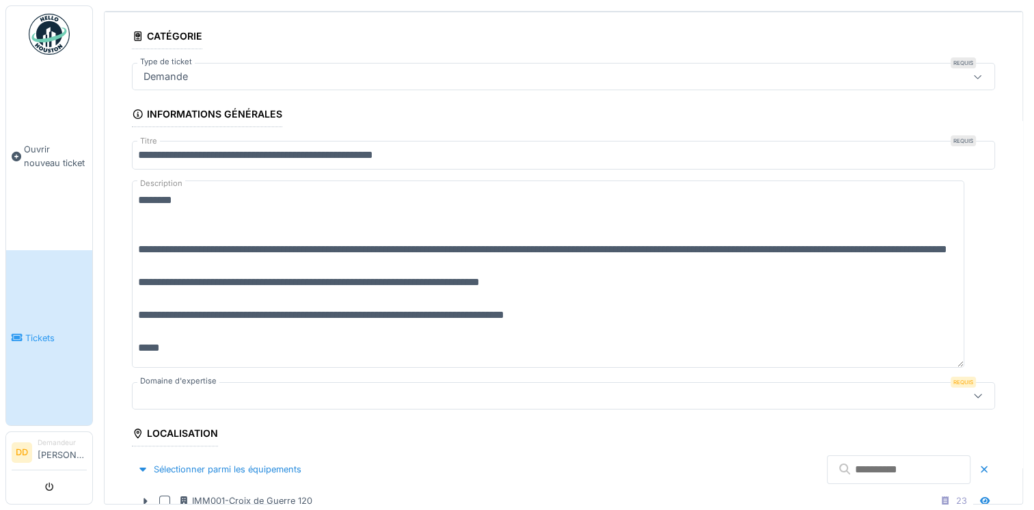
click at [240, 391] on div at bounding box center [515, 395] width 755 height 15
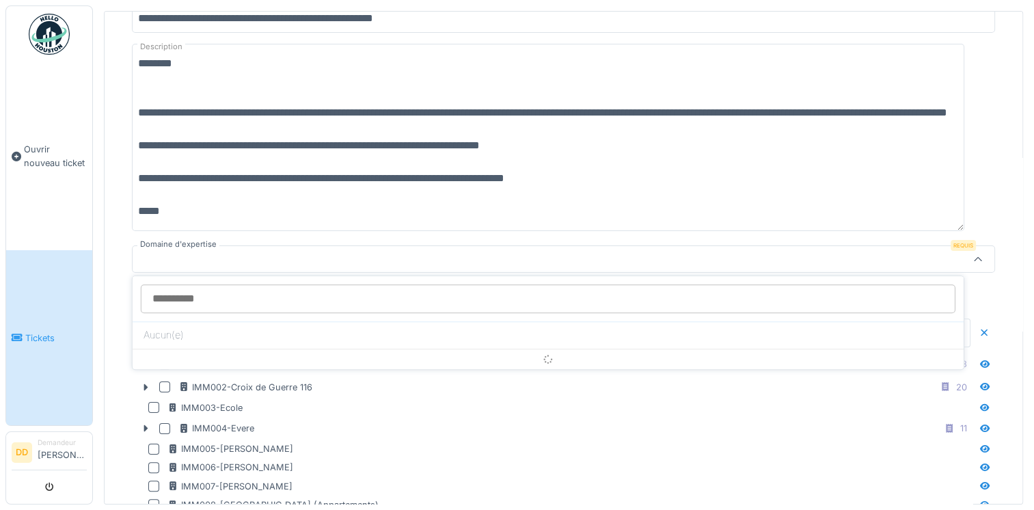
scroll to position [5, 0]
click at [378, 296] on input "Domaine d'expertise" at bounding box center [548, 298] width 814 height 29
click at [335, 258] on div at bounding box center [515, 258] width 755 height 15
click at [336, 258] on div at bounding box center [515, 258] width 755 height 15
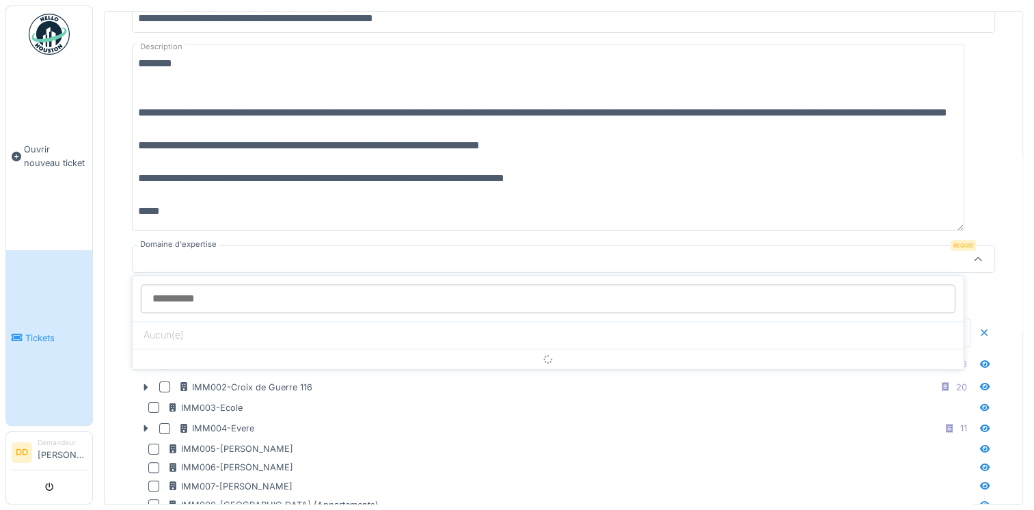
click at [341, 259] on div at bounding box center [515, 258] width 755 height 15
click at [341, 260] on div at bounding box center [515, 258] width 755 height 15
